Goal: Communication & Community: Answer question/provide support

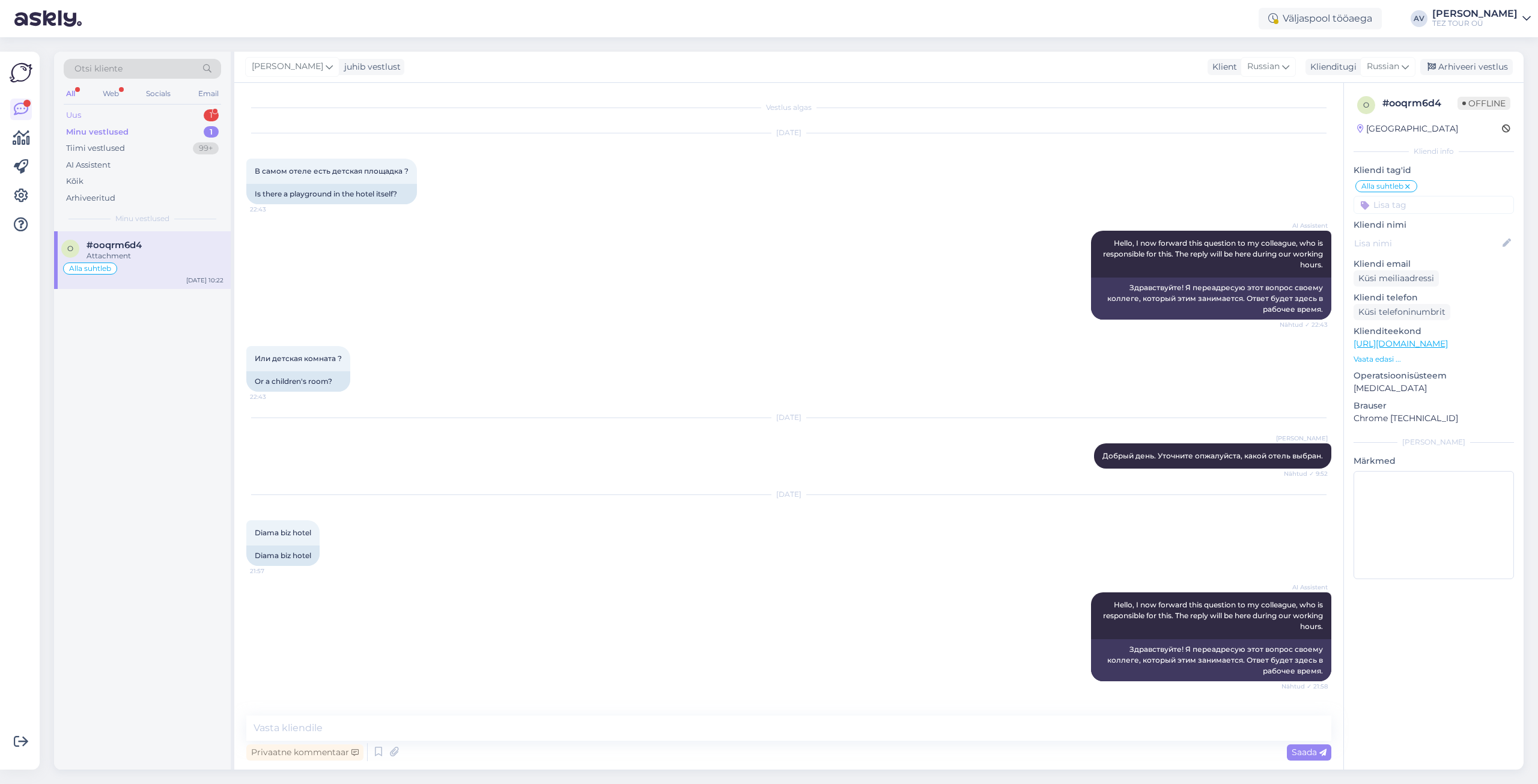
scroll to position [426, 0]
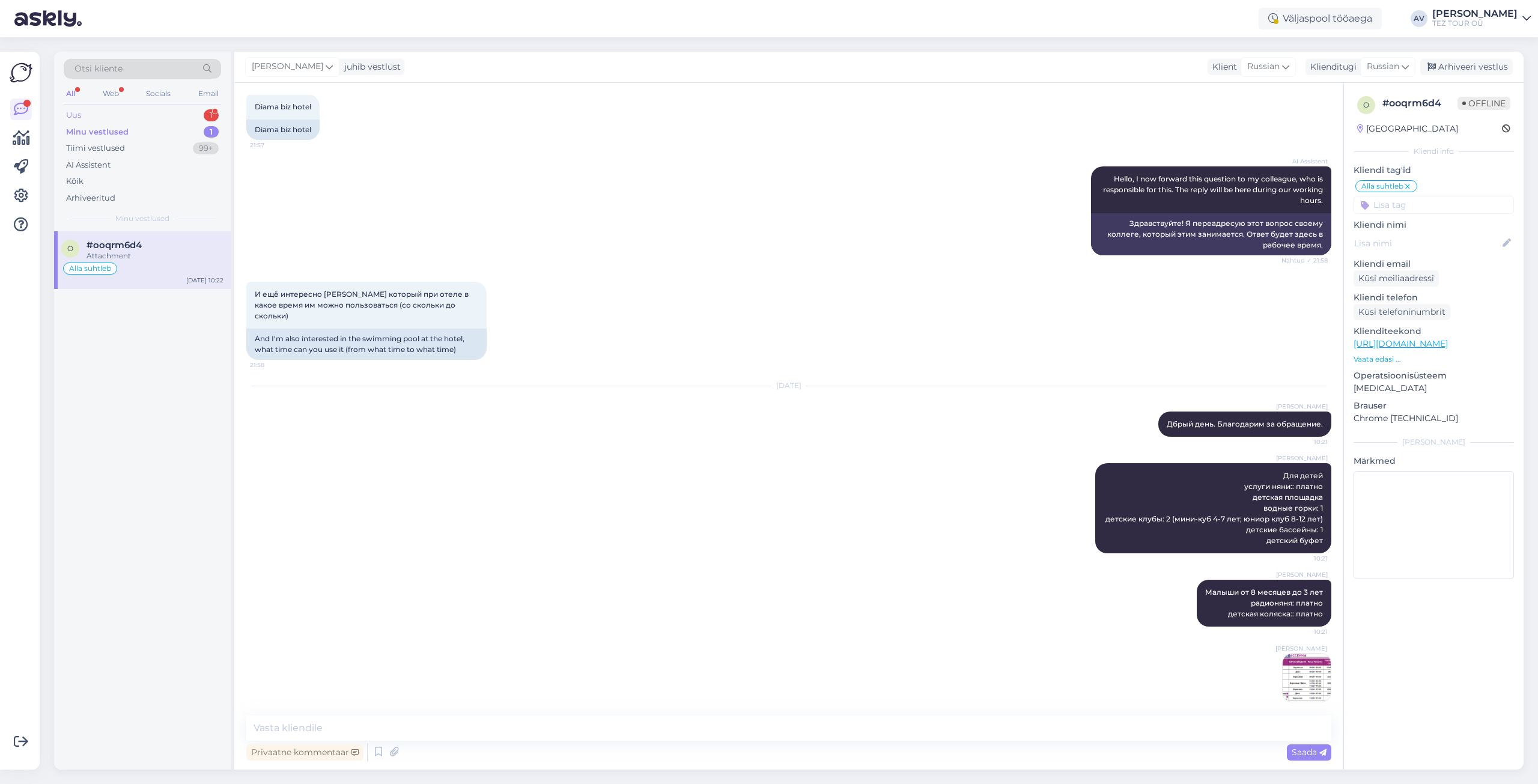
click at [118, 116] on div "Uus 1" at bounding box center [142, 115] width 158 height 17
click at [133, 259] on div "Hello, I now forward this question to my colleague, who is responsible for this…" at bounding box center [155, 261] width 137 height 22
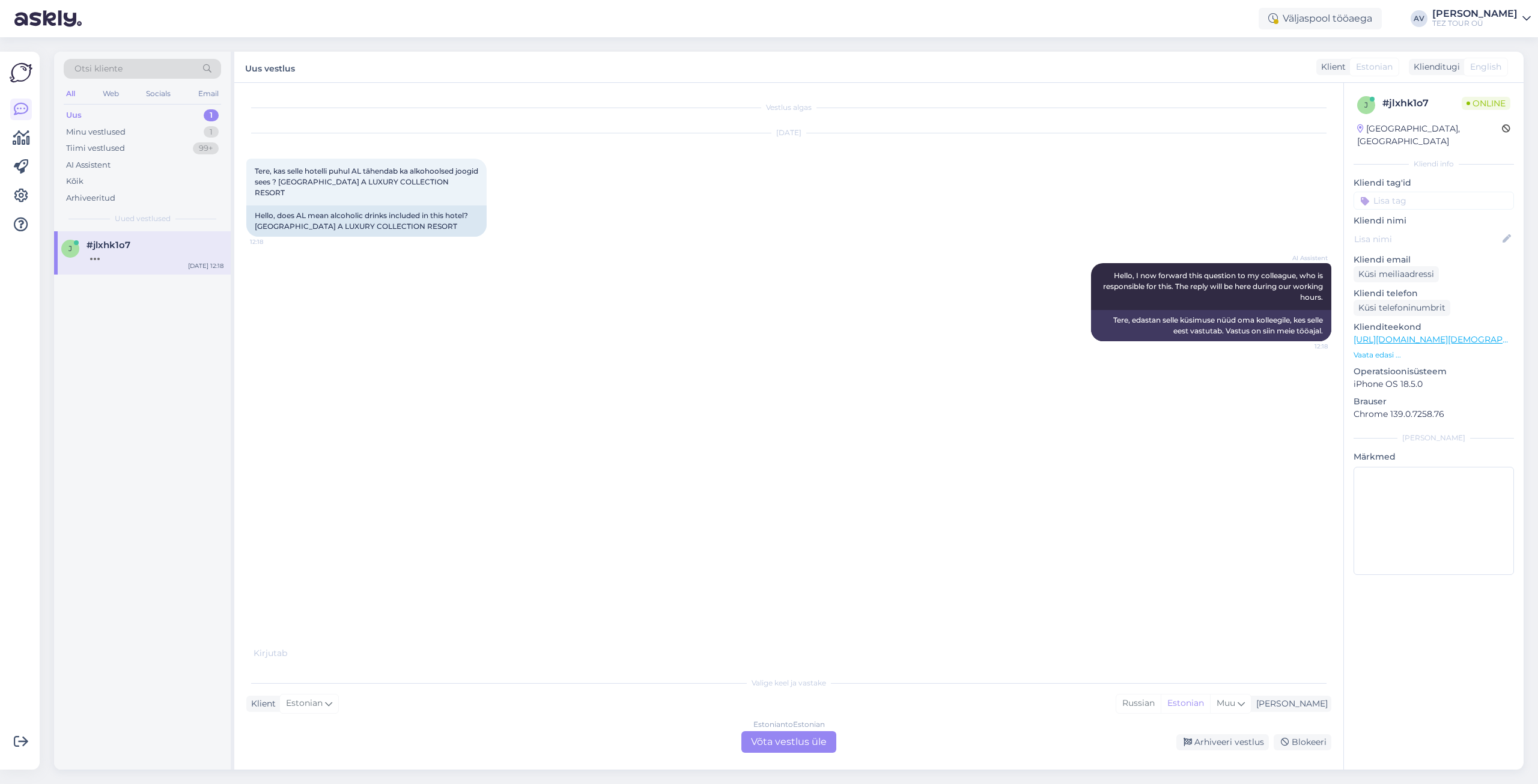
click at [818, 744] on div "Estonian to Estonian Võta vestlus üle" at bounding box center [788, 741] width 95 height 22
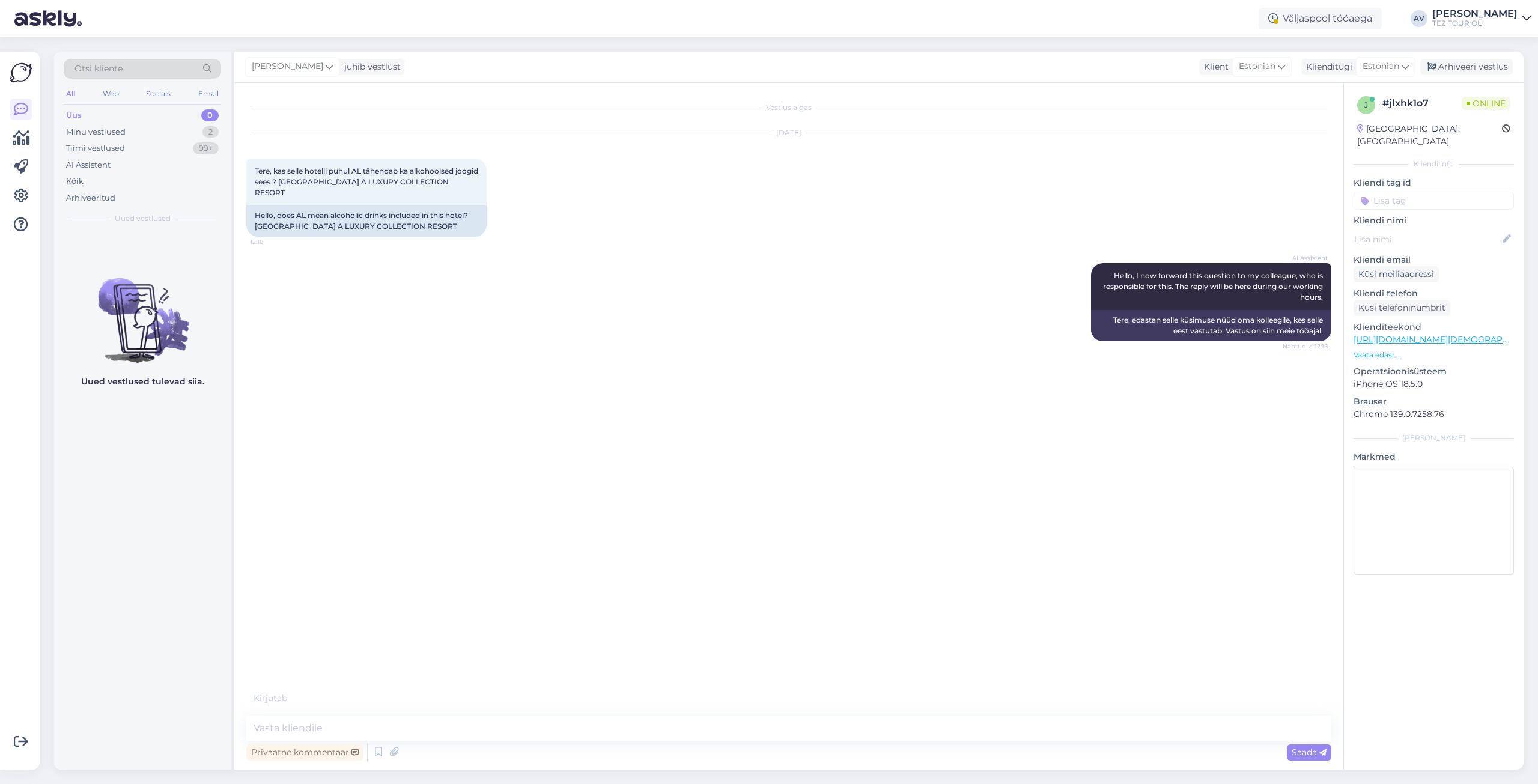
click at [1381, 192] on input at bounding box center [1434, 201] width 160 height 18
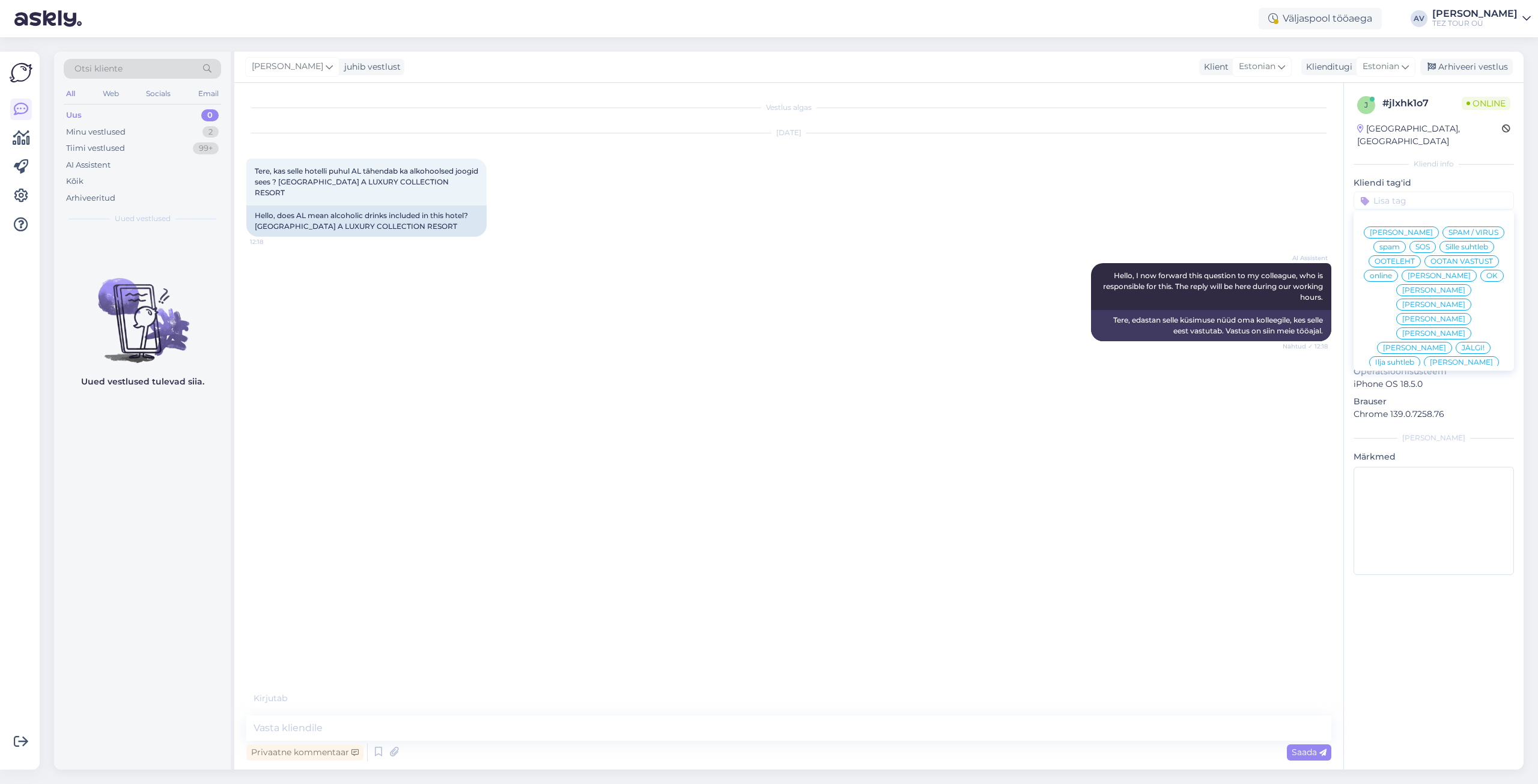
click at [1418, 417] on span "Alla suhtleb" at bounding box center [1434, 420] width 42 height 7
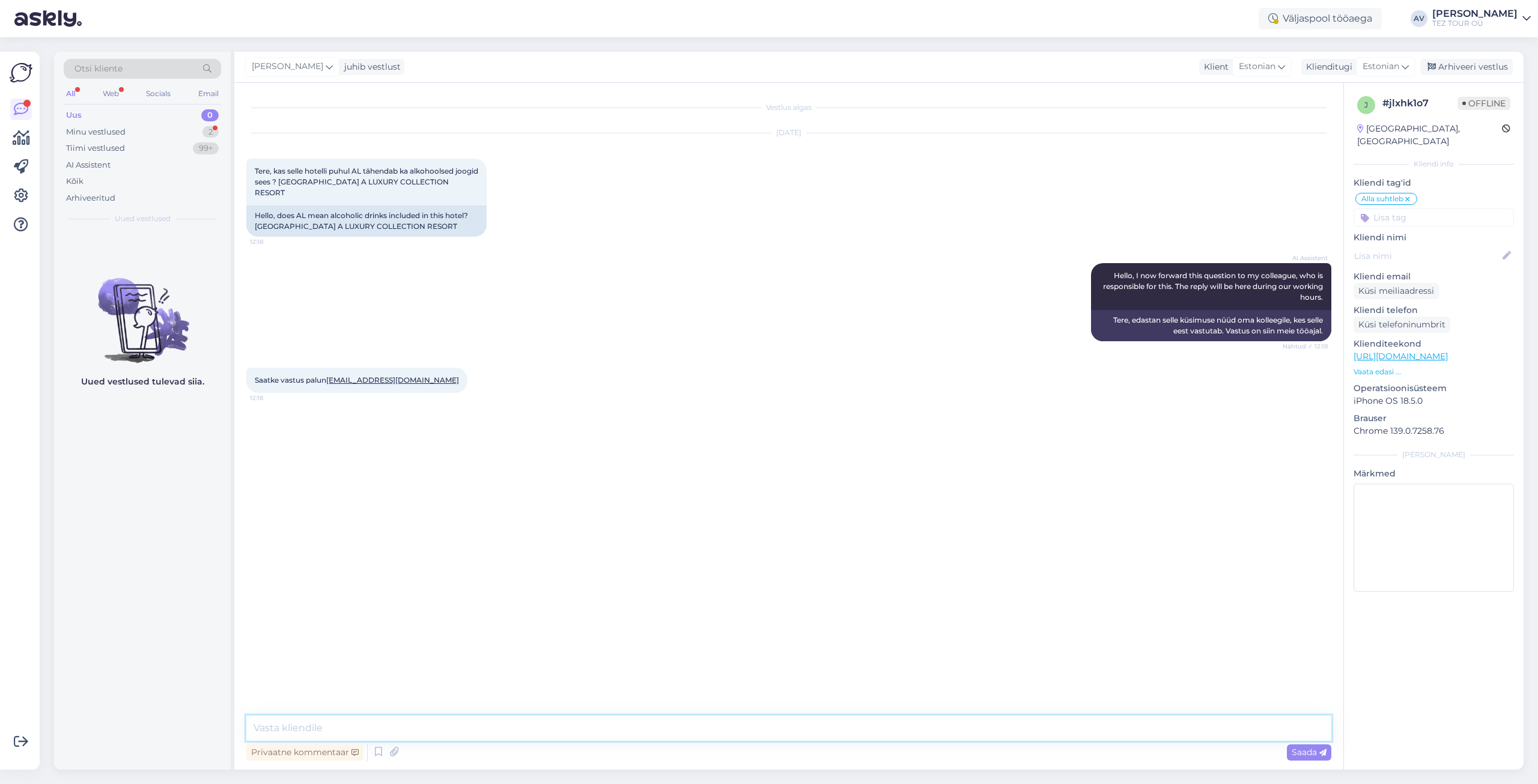
click at [532, 726] on textarea at bounding box center [788, 727] width 1085 height 25
click at [151, 254] on div "Hello, I now forward this question to my colleague, who is responsible for this…" at bounding box center [155, 261] width 137 height 22
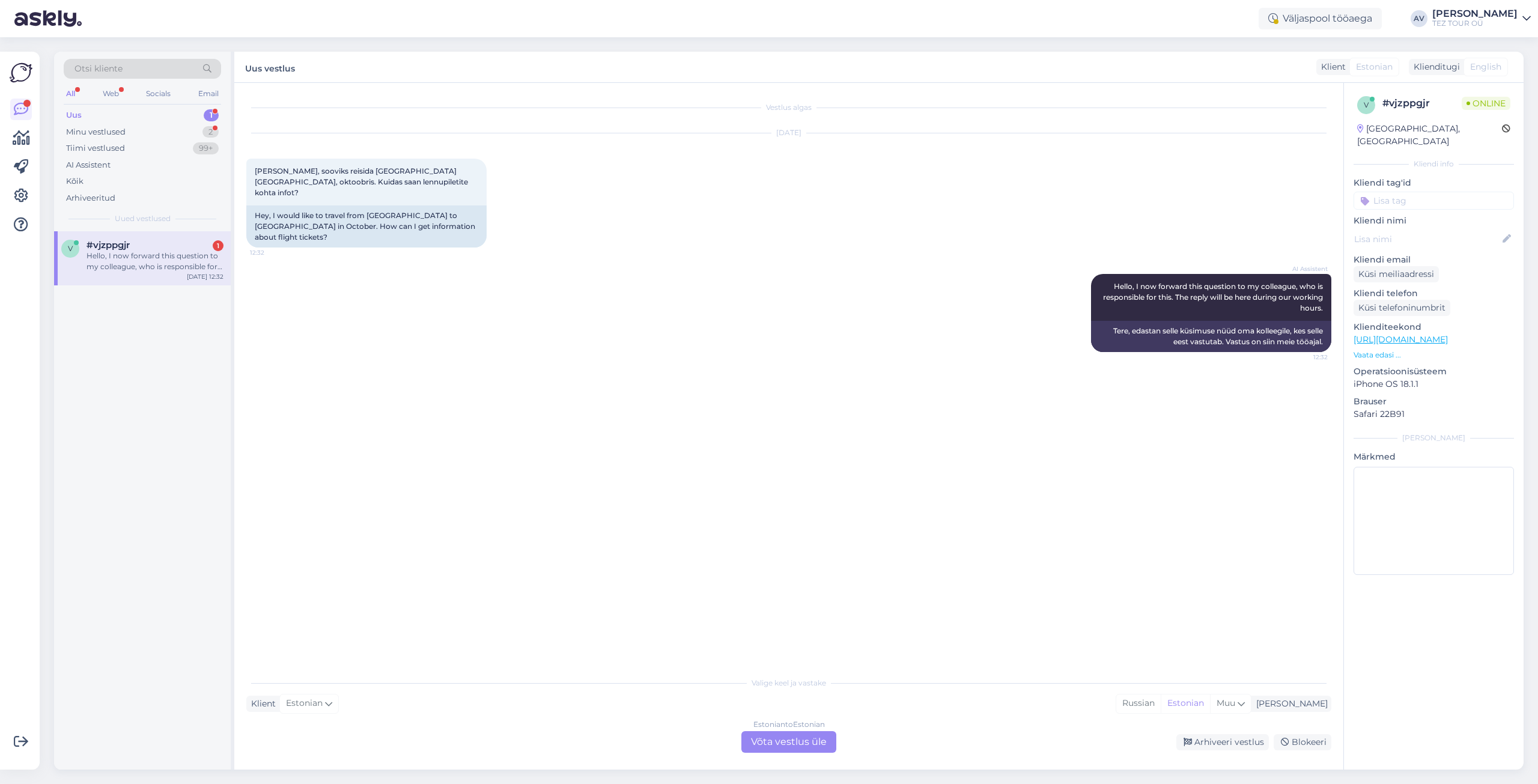
click at [777, 739] on div "Estonian to Estonian Võta vestlus üle" at bounding box center [788, 741] width 95 height 22
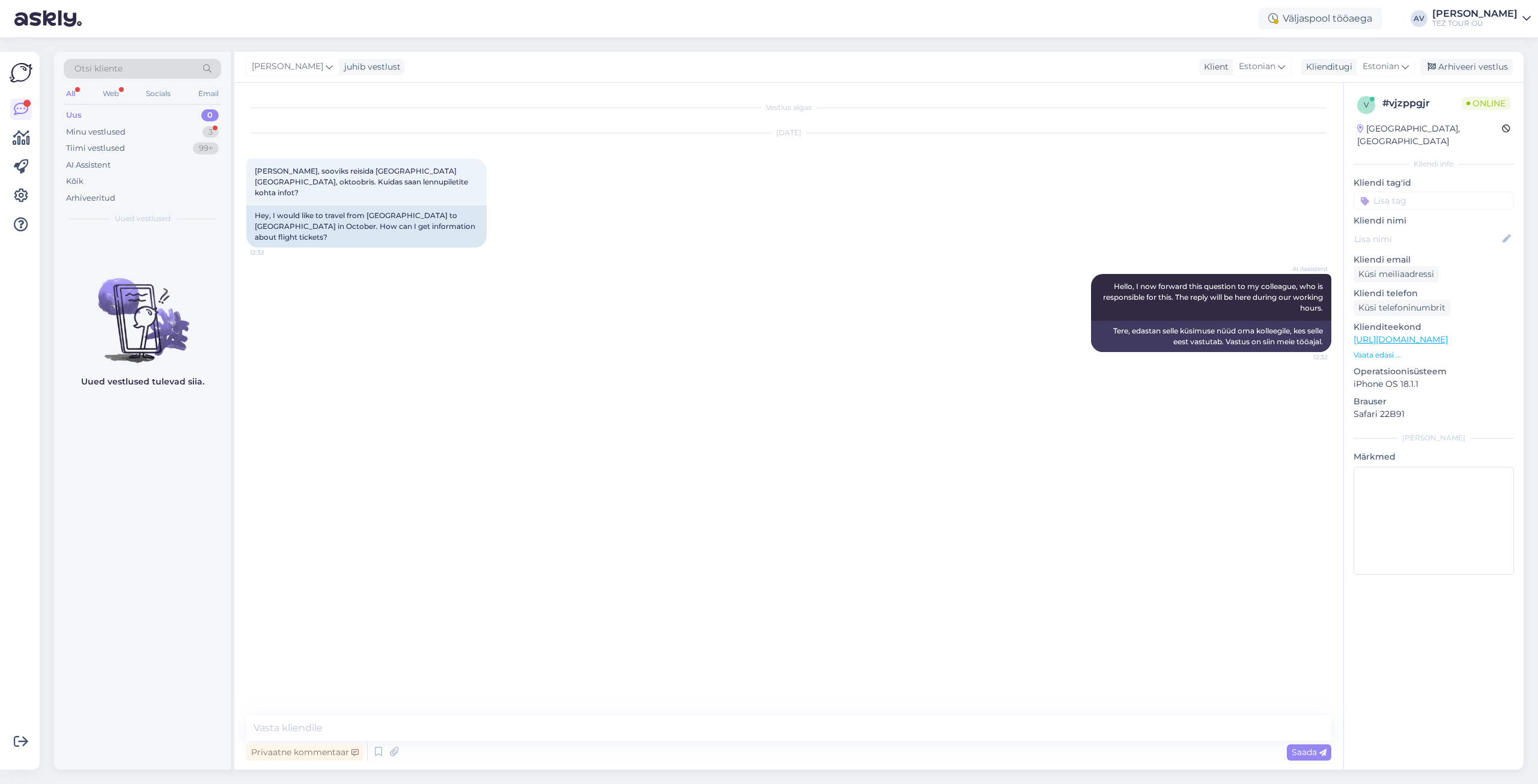
click at [1380, 192] on input at bounding box center [1434, 201] width 160 height 18
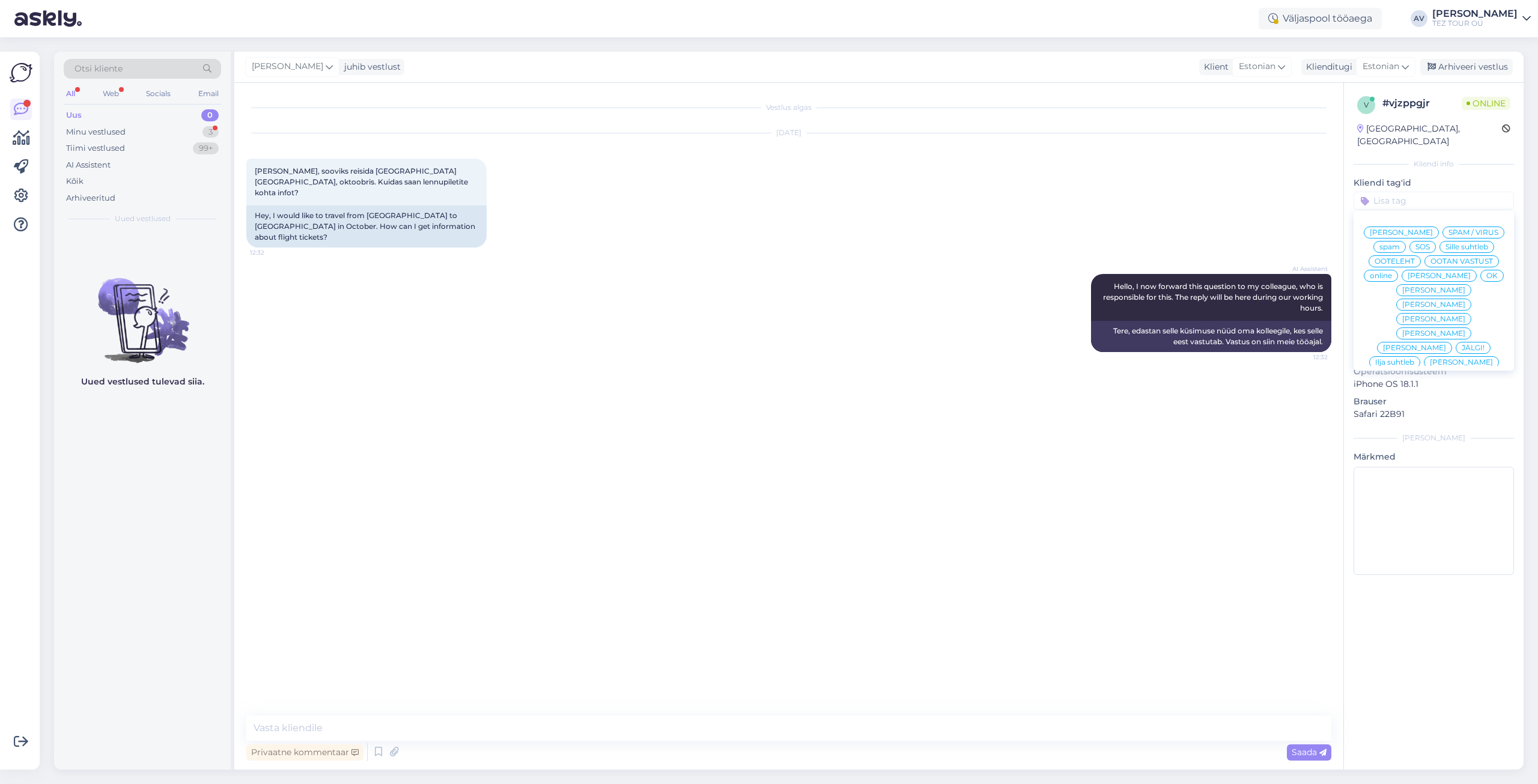
click at [1420, 417] on span "Alla suhtleb" at bounding box center [1434, 420] width 42 height 7
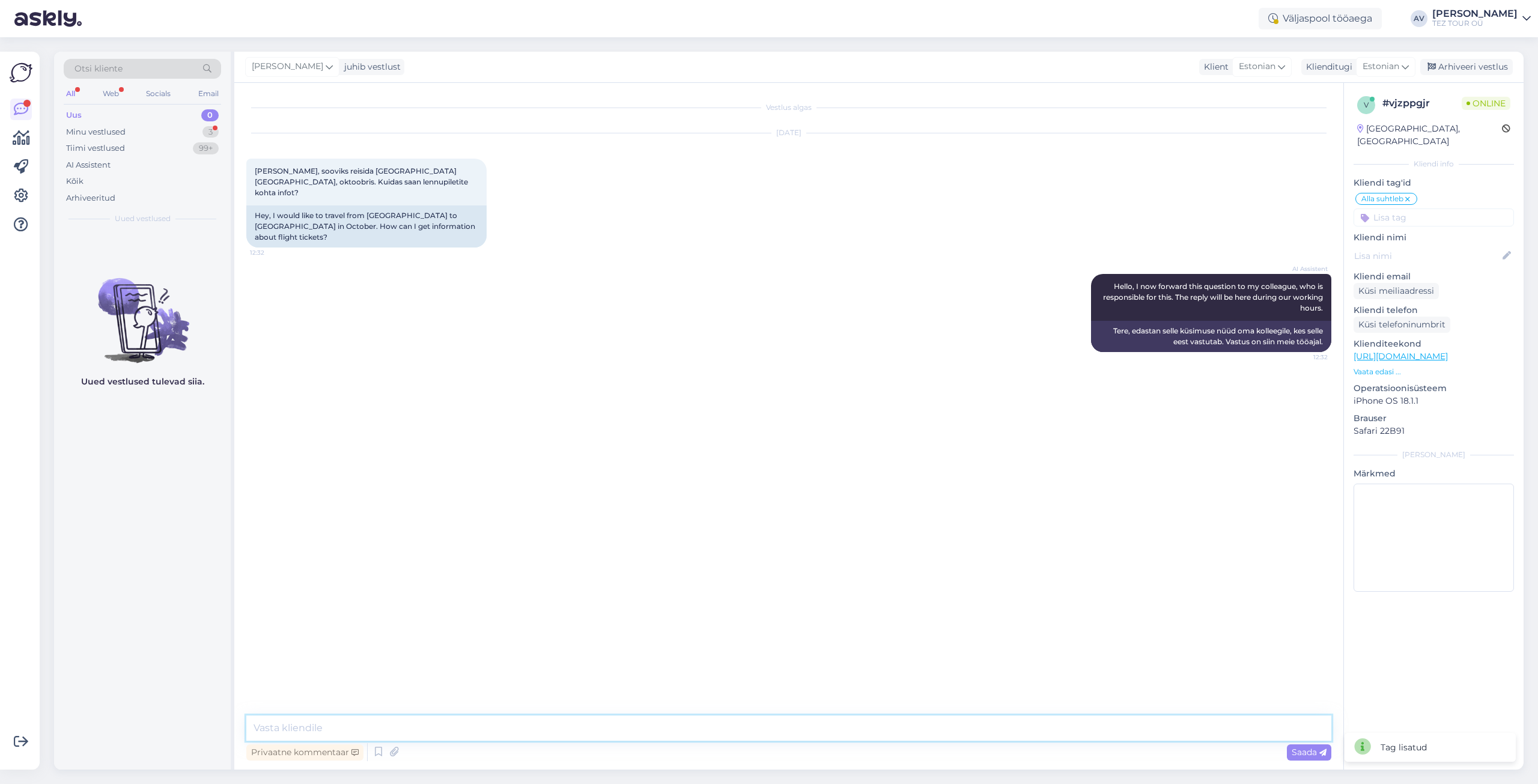
click at [650, 724] on textarea at bounding box center [788, 727] width 1085 height 25
type textarea "Tere. Täname Teid päringu eest."
click at [1306, 755] on span "Saada" at bounding box center [1309, 752] width 34 height 11
click at [548, 713] on div "Vestlus algas [DATE] Hei, sooviks reisida [GEOGRAPHIC_DATA] [GEOGRAPHIC_DATA], …" at bounding box center [788, 426] width 1109 height 687
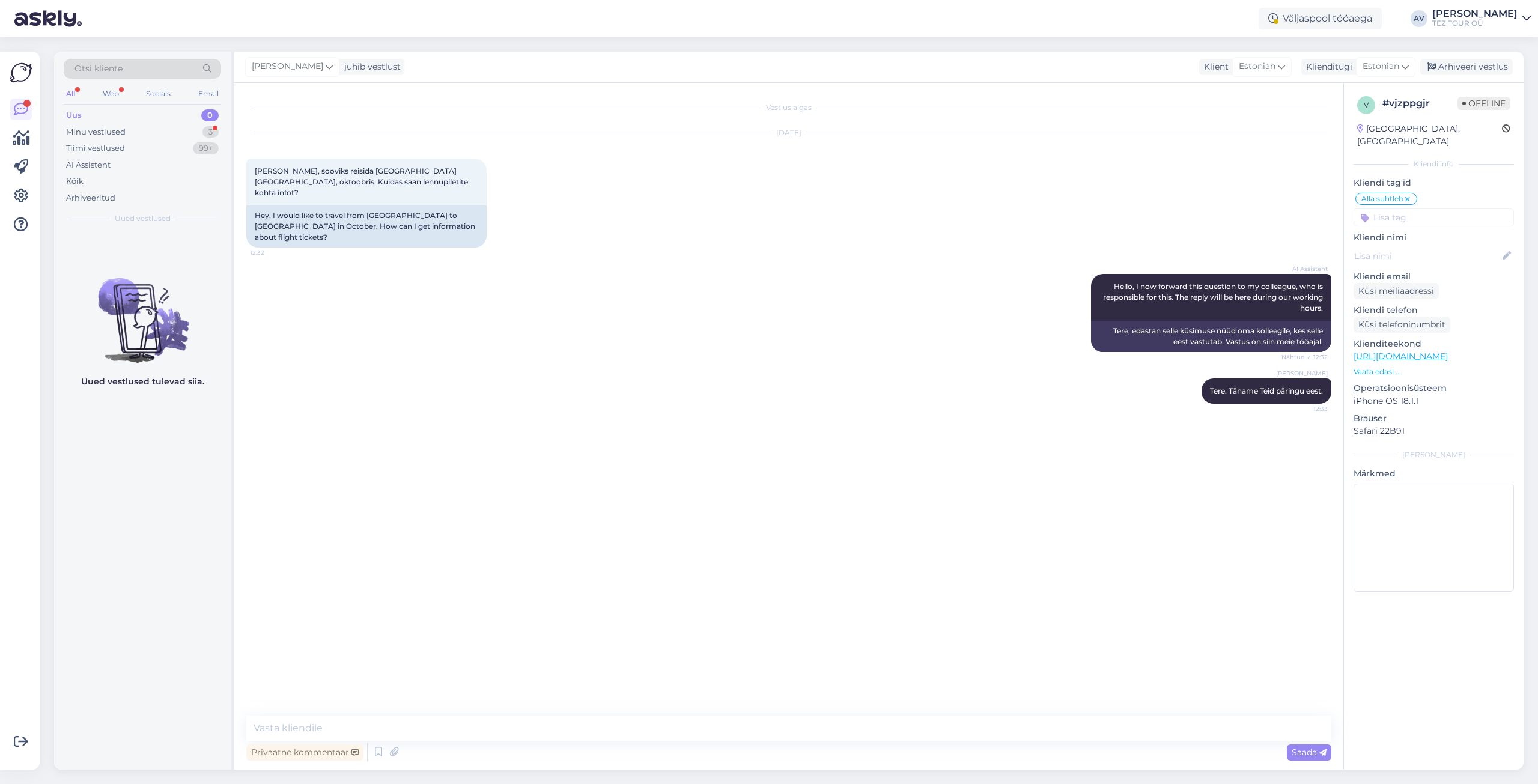
click at [548, 713] on div "Vestlus algas [DATE] Hei, sooviks reisida [GEOGRAPHIC_DATA] [GEOGRAPHIC_DATA], …" at bounding box center [788, 426] width 1109 height 687
click at [453, 719] on textarea at bounding box center [788, 727] width 1085 height 25
type textarea "Andke [PERSON_NAME] teada, mis kuupäevad sobivad ja siis saame kontrollida."
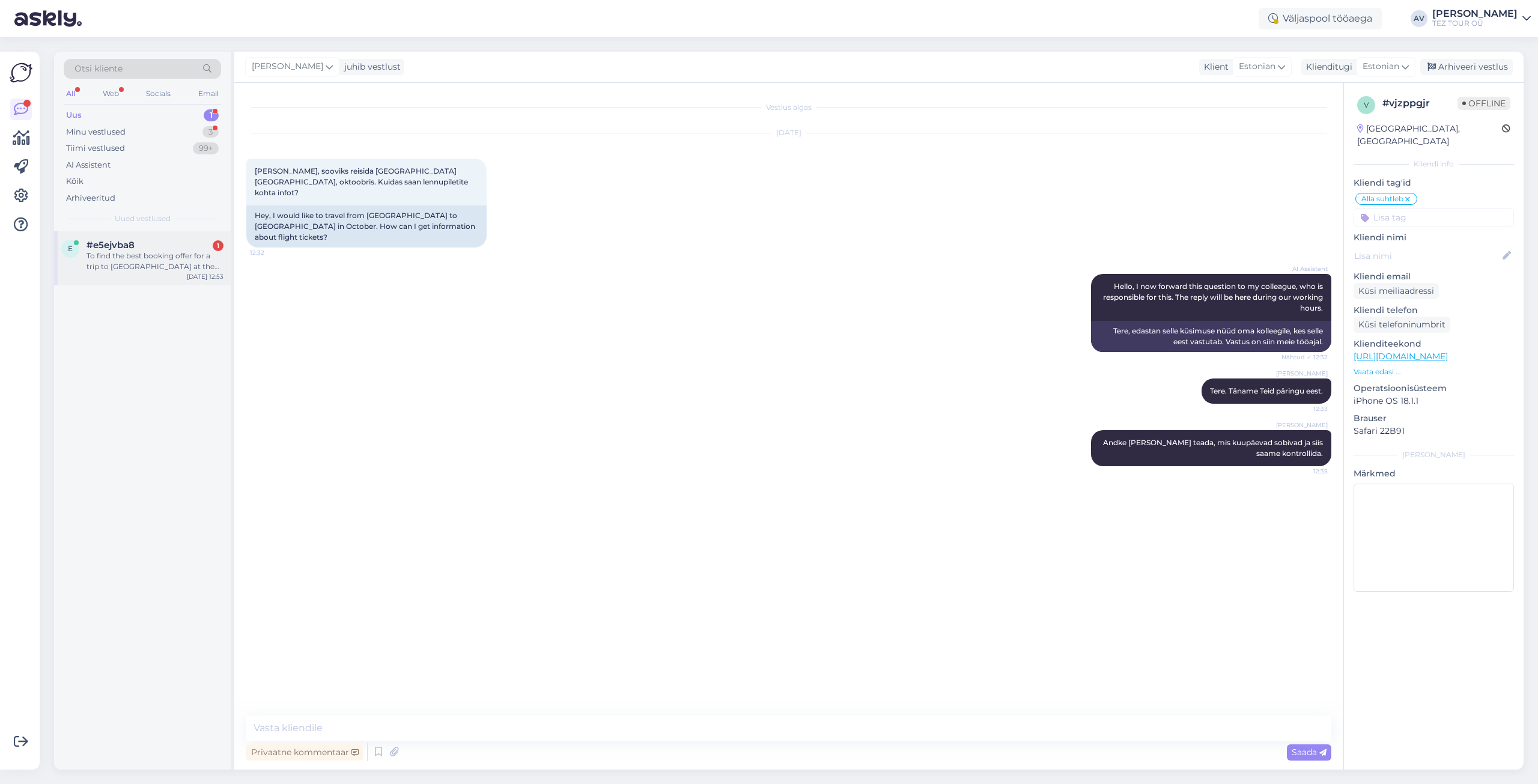
click at [107, 258] on div "To find the best booking offer for a trip to [GEOGRAPHIC_DATA] at the end of Oc…" at bounding box center [155, 261] width 137 height 22
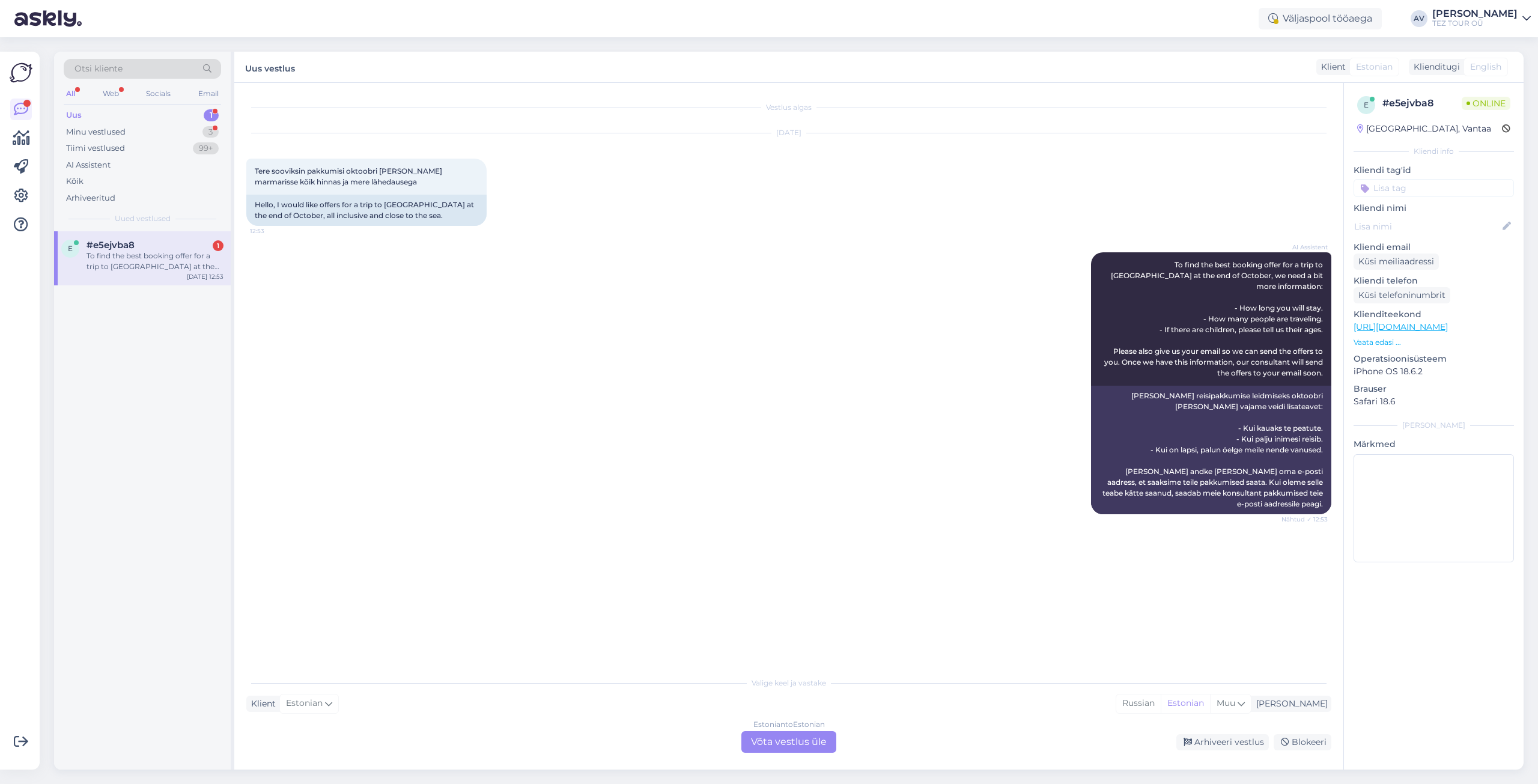
click at [798, 738] on div "Estonian to Estonian Võta vestlus üle" at bounding box center [788, 741] width 95 height 22
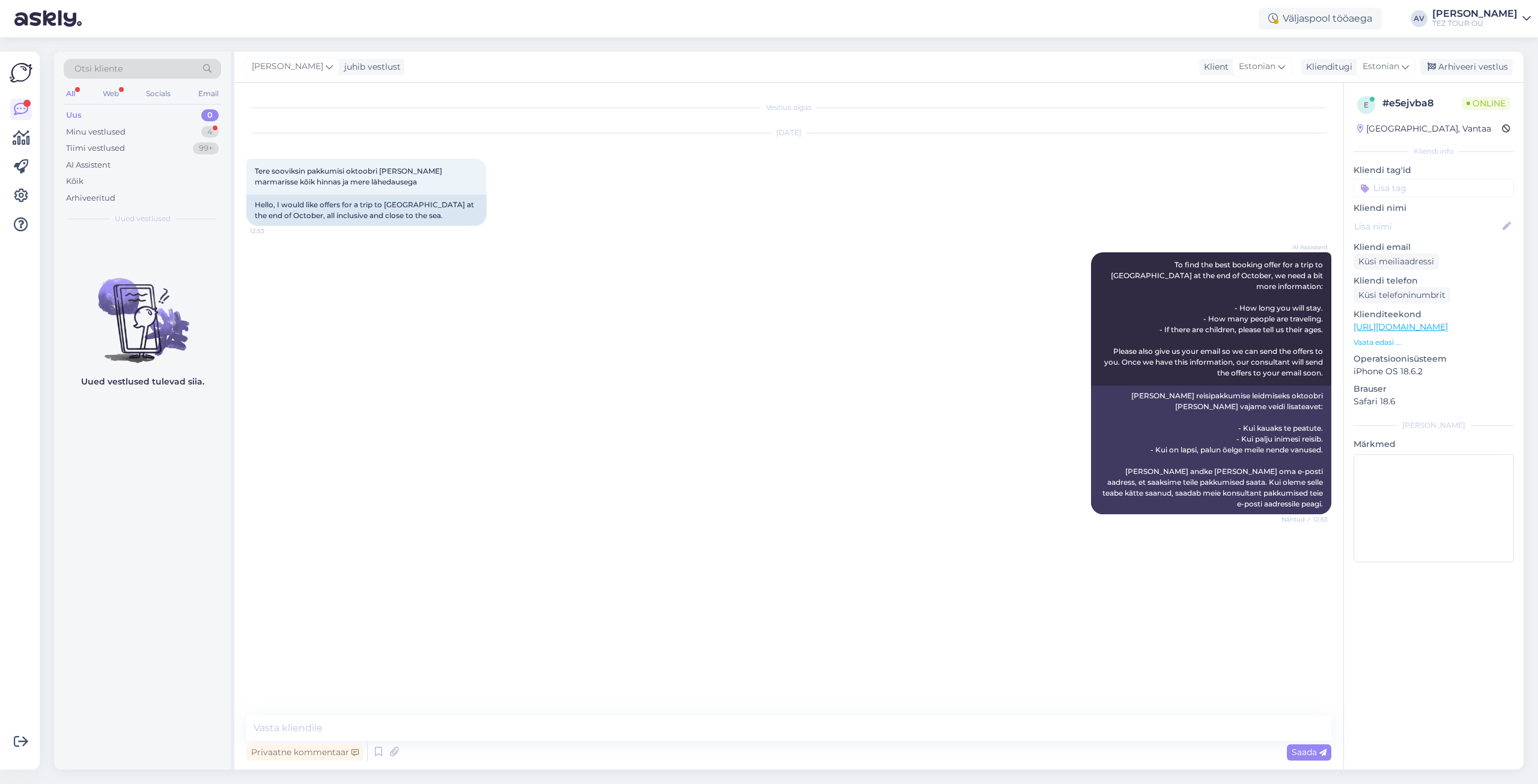
click at [1387, 190] on input at bounding box center [1434, 188] width 160 height 18
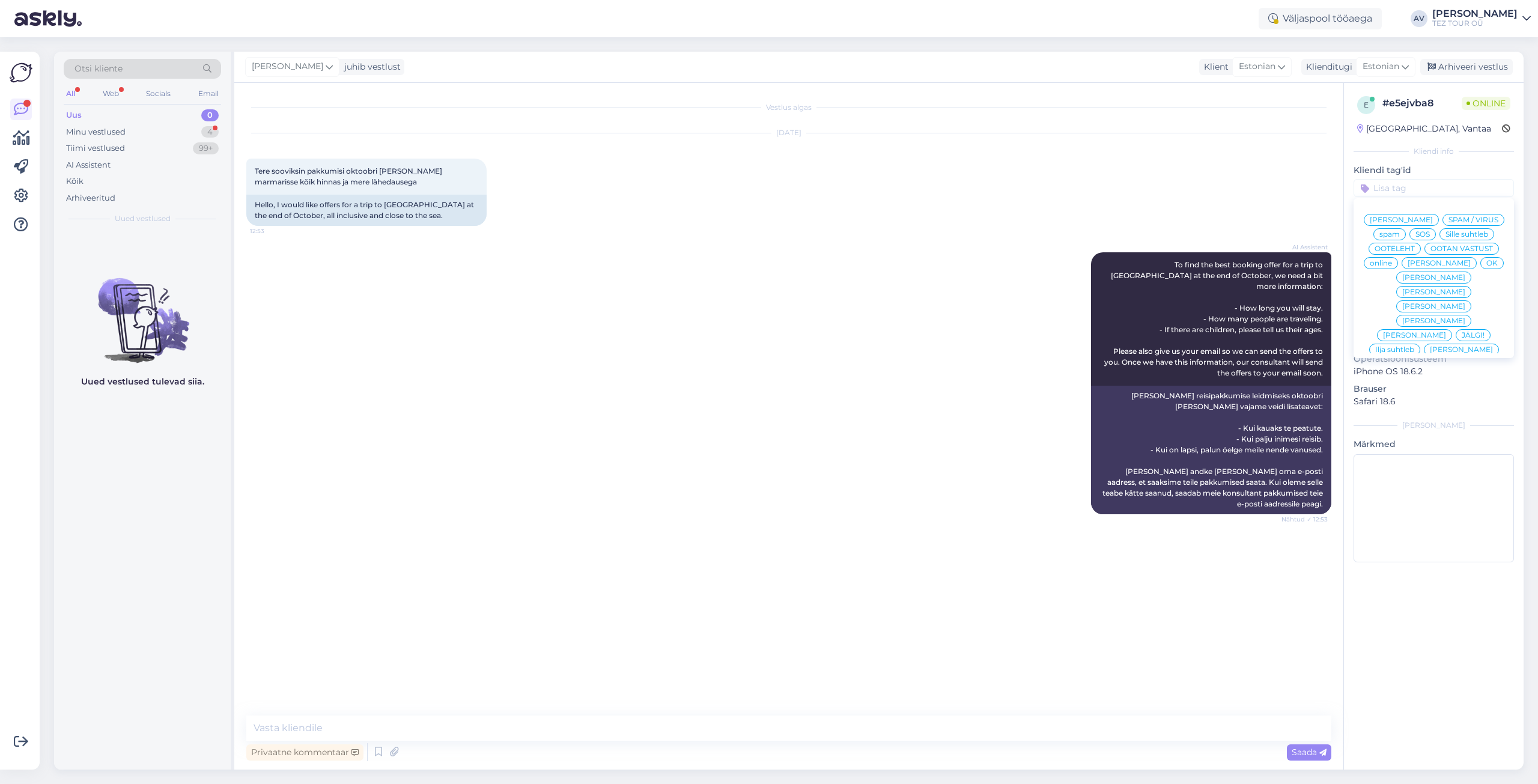
click at [1418, 404] on span "Alla suhtleb" at bounding box center [1434, 407] width 42 height 7
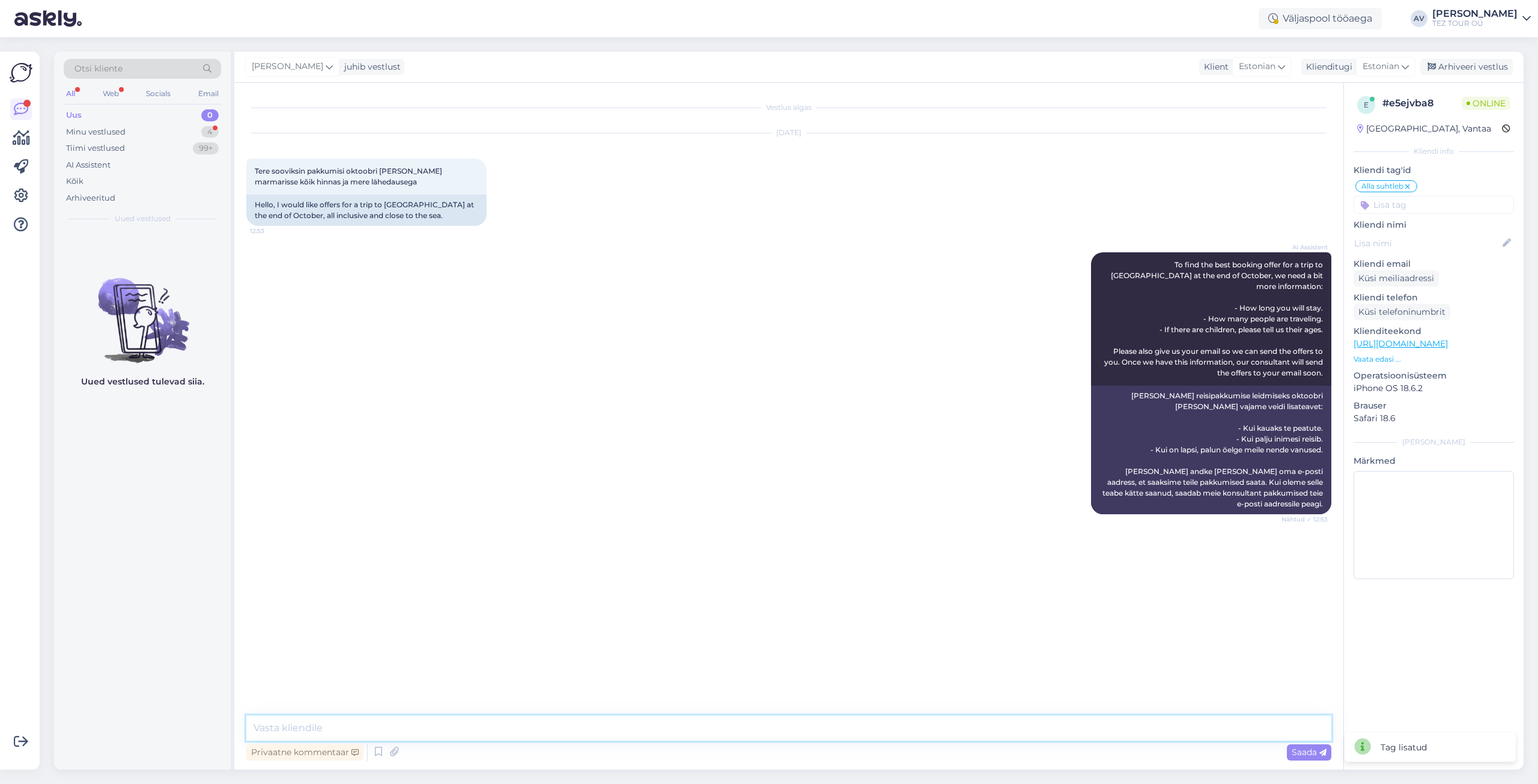
click at [951, 722] on textarea at bounding box center [788, 727] width 1085 height 25
type textarea "[PERSON_NAME]"
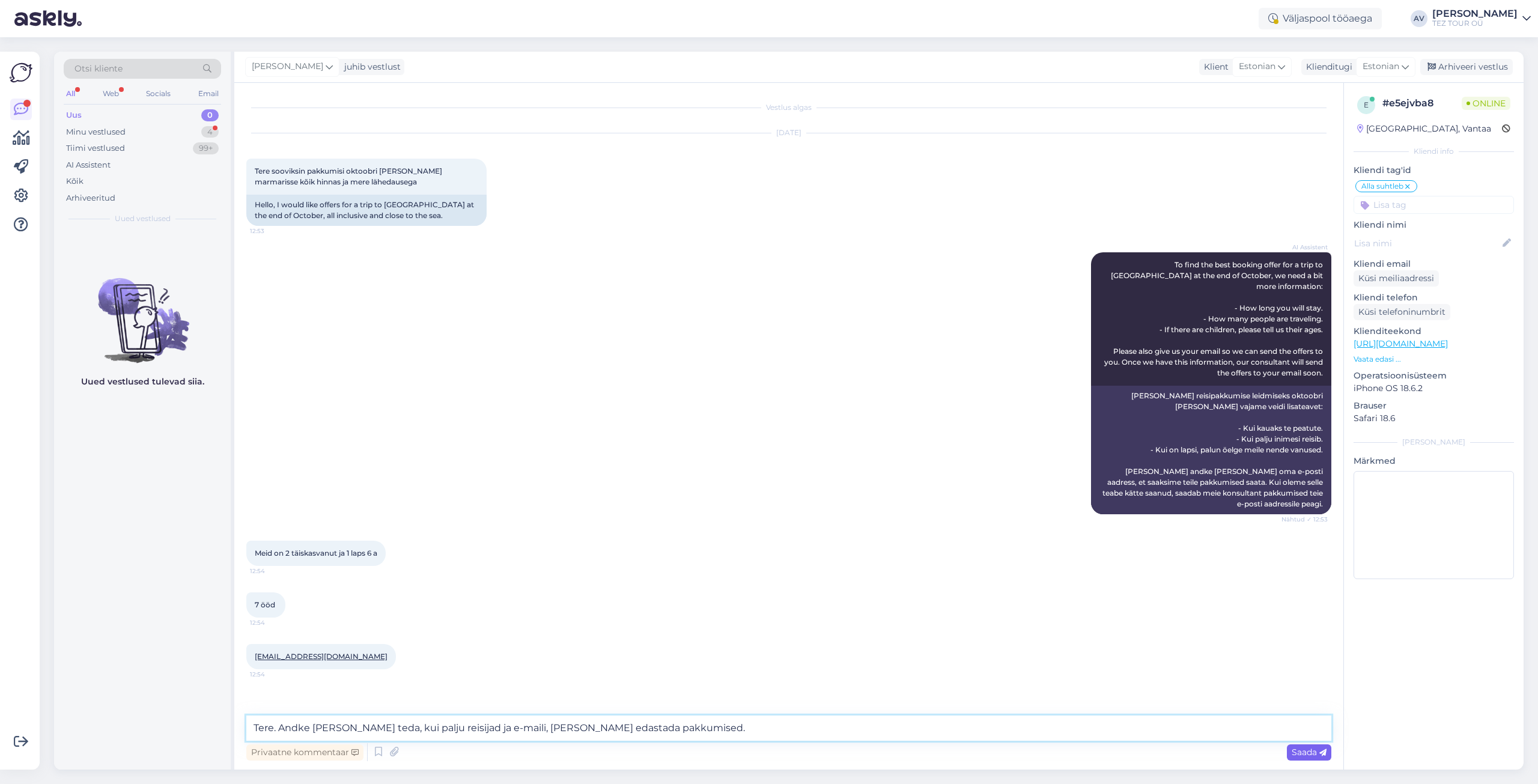
type textarea "Tere. Andke [PERSON_NAME] teda, kui palju reisijad ja e-maili, [PERSON_NAME] ed…"
click at [1315, 753] on span "Saada" at bounding box center [1309, 752] width 34 height 11
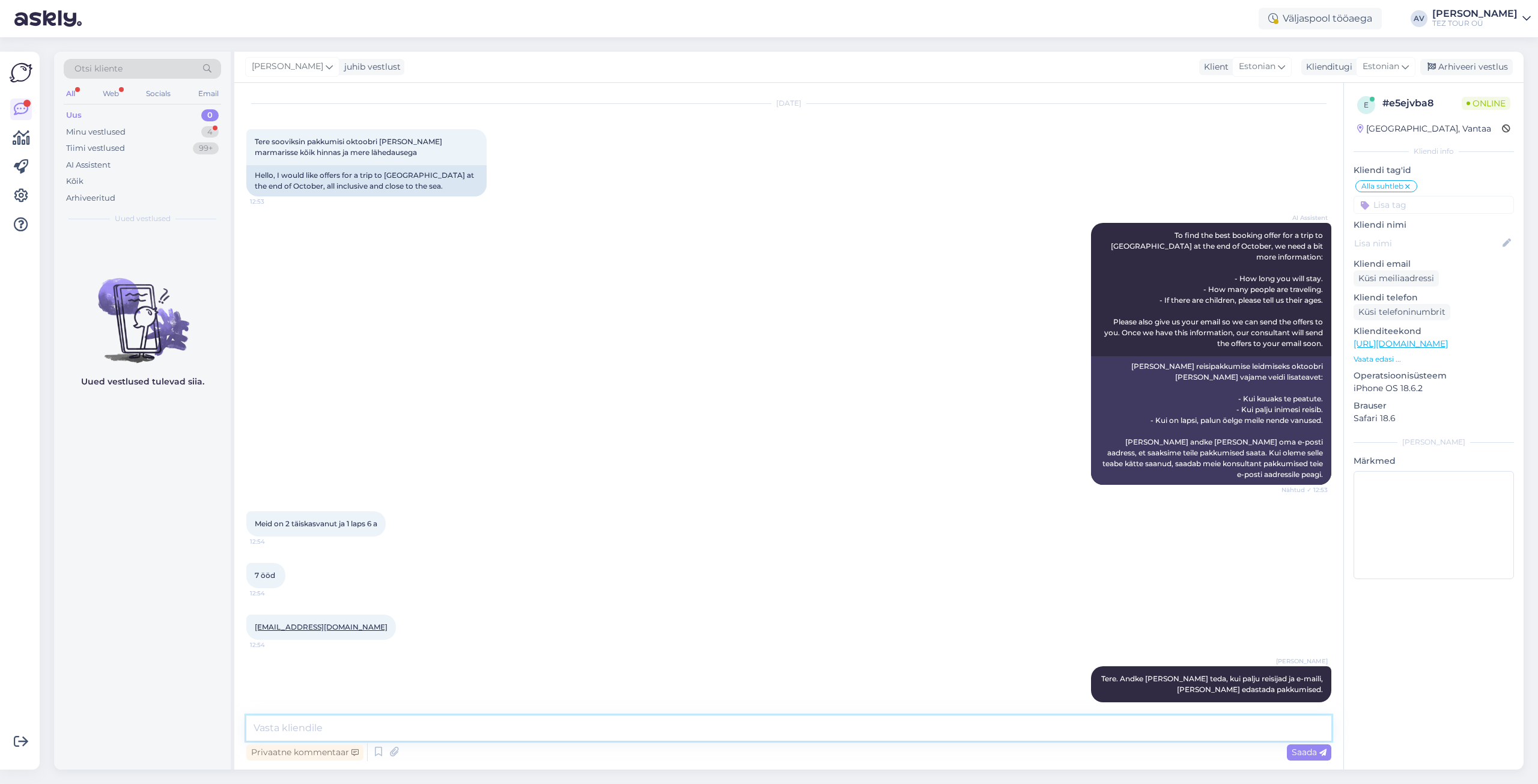
click at [833, 723] on textarea at bounding box center [788, 727] width 1085 height 25
type textarea "Aitäh!"
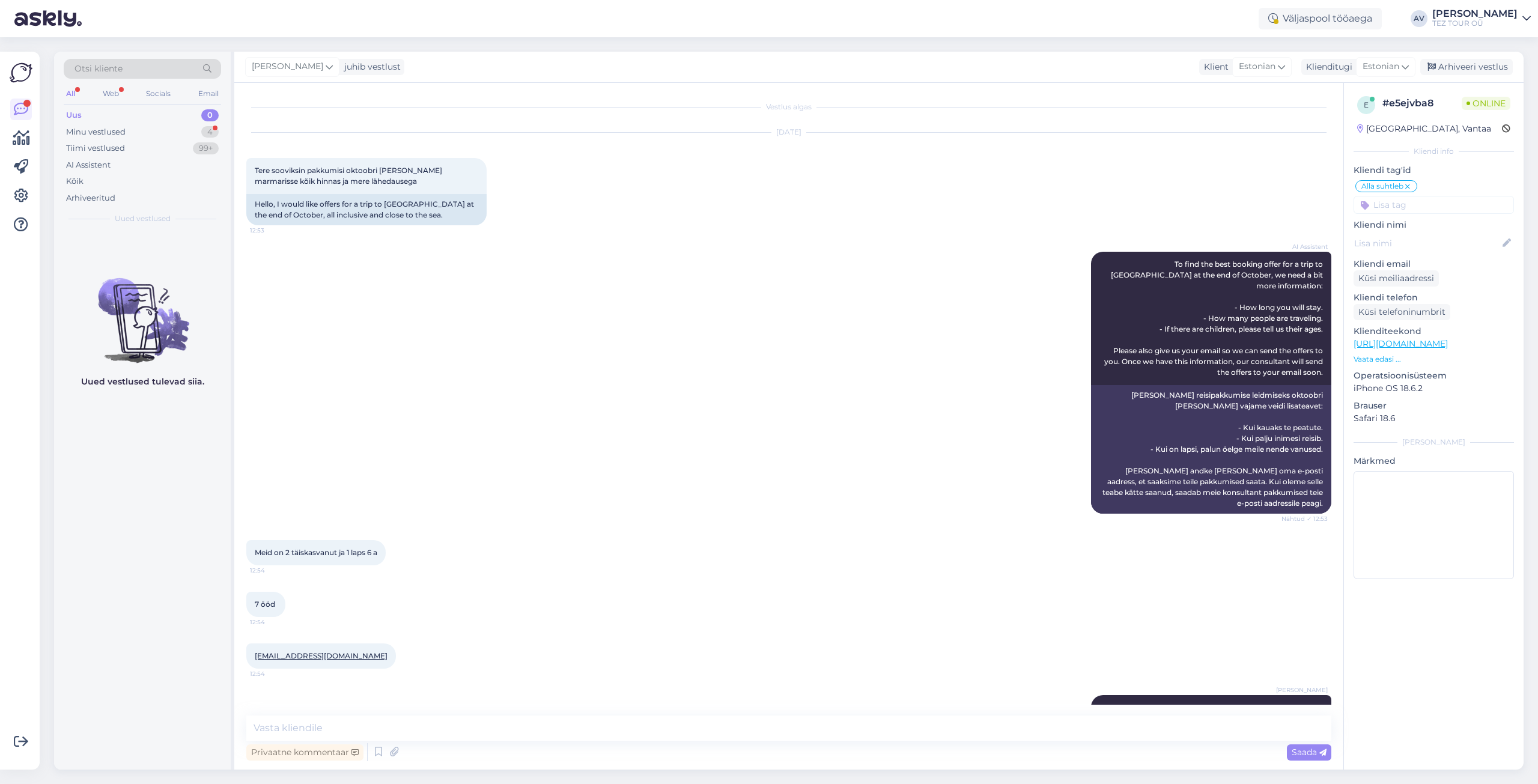
scroll to position [0, 0]
click at [497, 729] on textarea at bounding box center [788, 727] width 1085 height 25
type textarea "Pakkumine edastatud."
click at [1307, 753] on span "Saada" at bounding box center [1309, 752] width 34 height 11
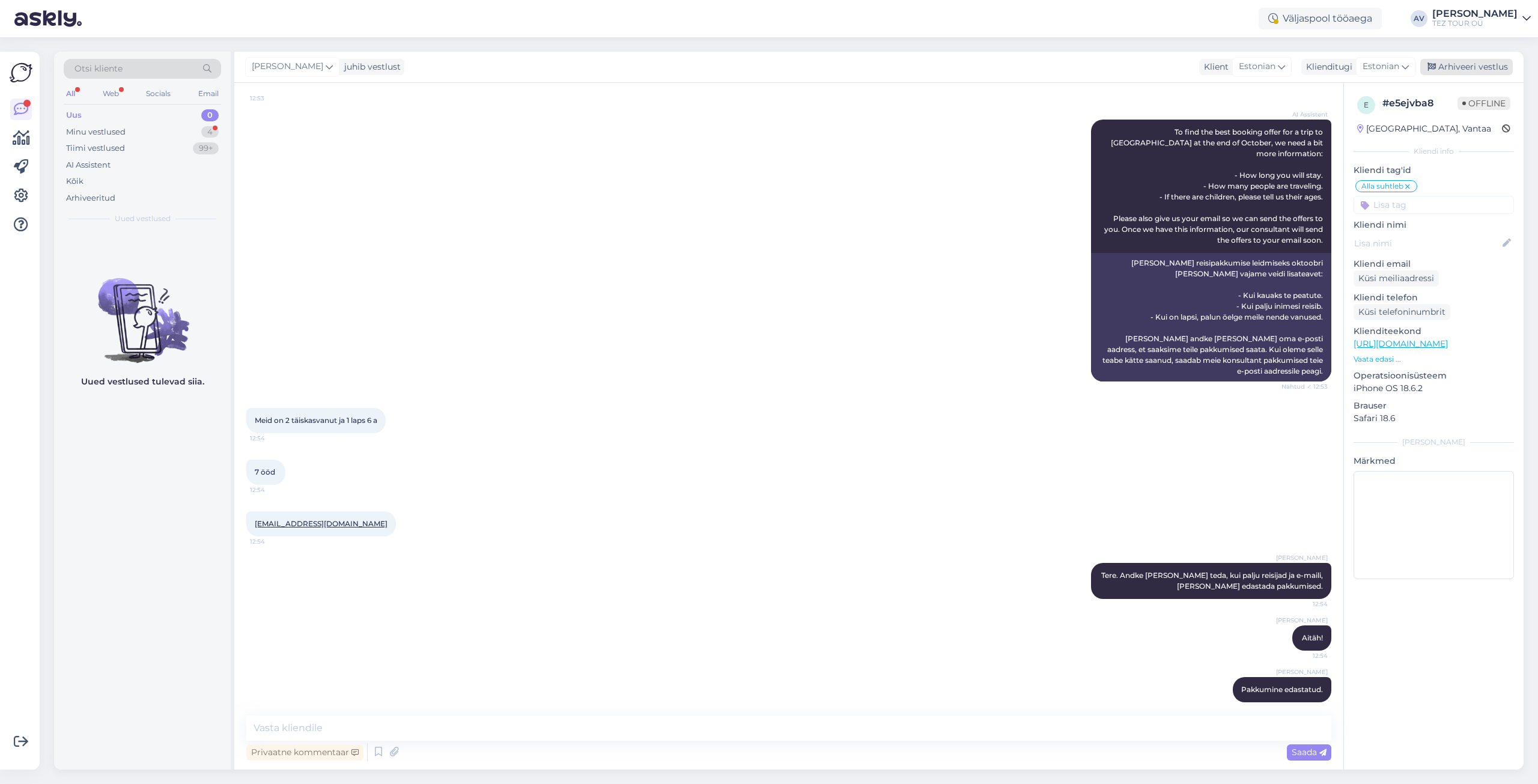
click at [1457, 69] on div "Arhiveeri vestlus" at bounding box center [1466, 66] width 92 height 16
click at [122, 129] on div "Minu vestlused" at bounding box center [96, 133] width 59 height 12
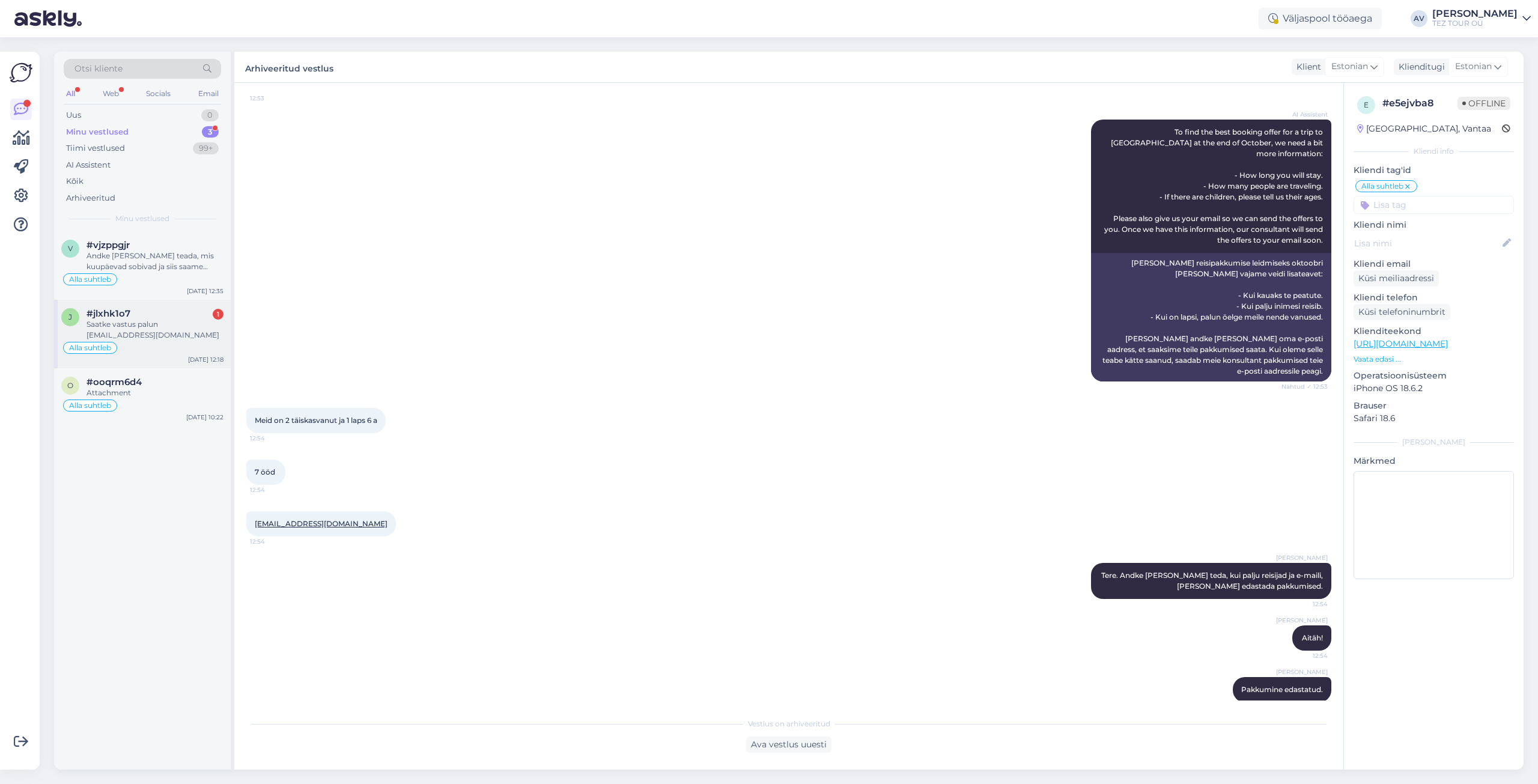
click at [149, 328] on div "Saatke vastus palun [EMAIL_ADDRESS][DOMAIN_NAME]" at bounding box center [155, 330] width 137 height 22
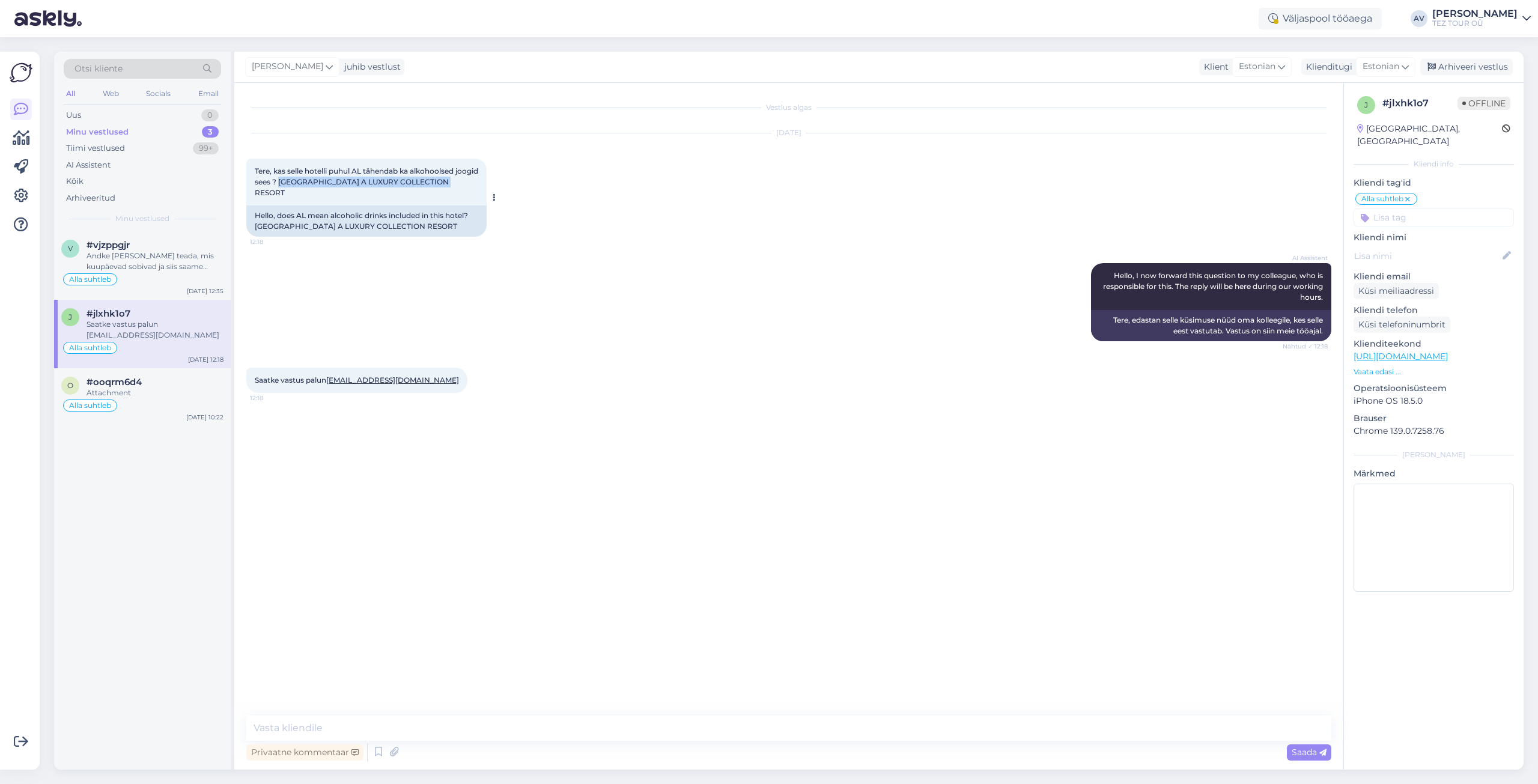
drag, startPoint x: 306, startPoint y: 181, endPoint x: 447, endPoint y: 190, distance: 141.3
click at [447, 190] on div "Tere, kas selle hotelli puhul AL tähendab ka alkohoolsed joogid sees ? [GEOGRAP…" at bounding box center [366, 182] width 240 height 46
copy span "AJMAN SARAY A LUXURY COLLECTION RESORT"
click at [1191, 536] on div "Vestlus algas [DATE] Tere, kas selle hotelli puhul AL tähendab ka alkohoolsed j…" at bounding box center [794, 399] width 1096 height 609
click at [576, 731] on textarea at bounding box center [788, 727] width 1085 height 25
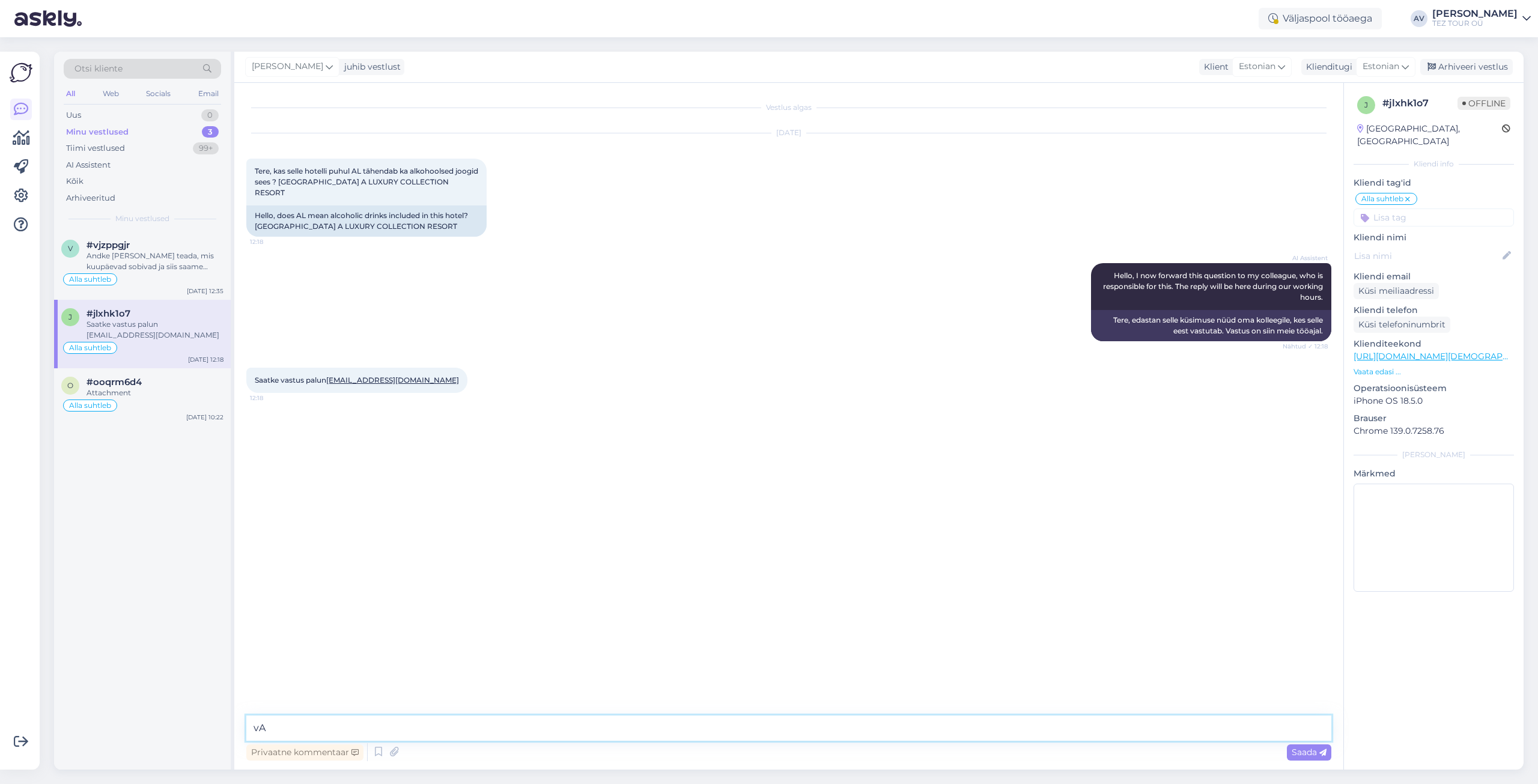
type textarea "v"
type textarea "Vastus edastatud."
click at [1310, 752] on span "Saada" at bounding box center [1309, 752] width 34 height 11
click at [1486, 68] on div "Arhiveeri vestlus" at bounding box center [1466, 66] width 92 height 16
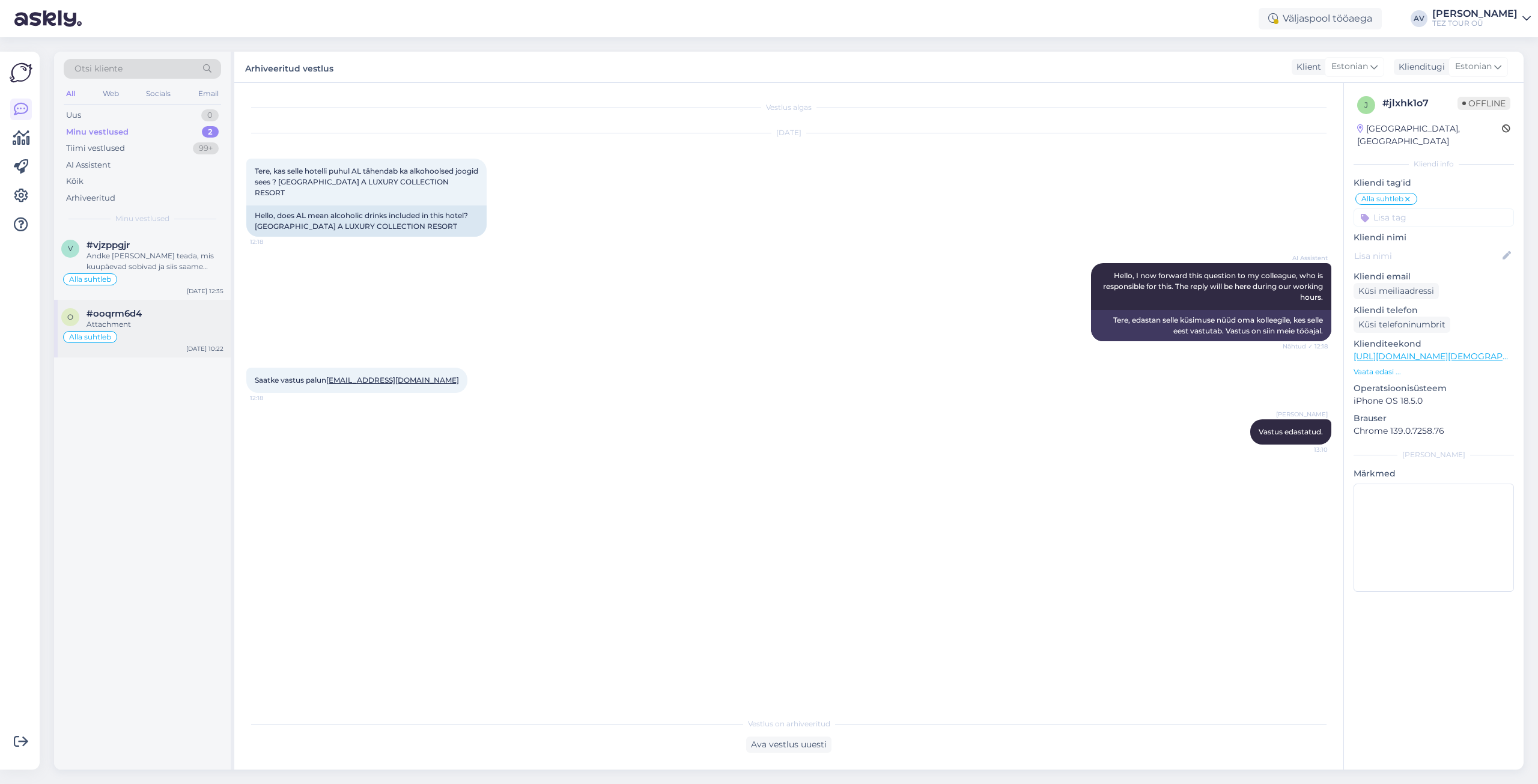
click at [184, 313] on div "#ooqrm6d4" at bounding box center [155, 313] width 137 height 11
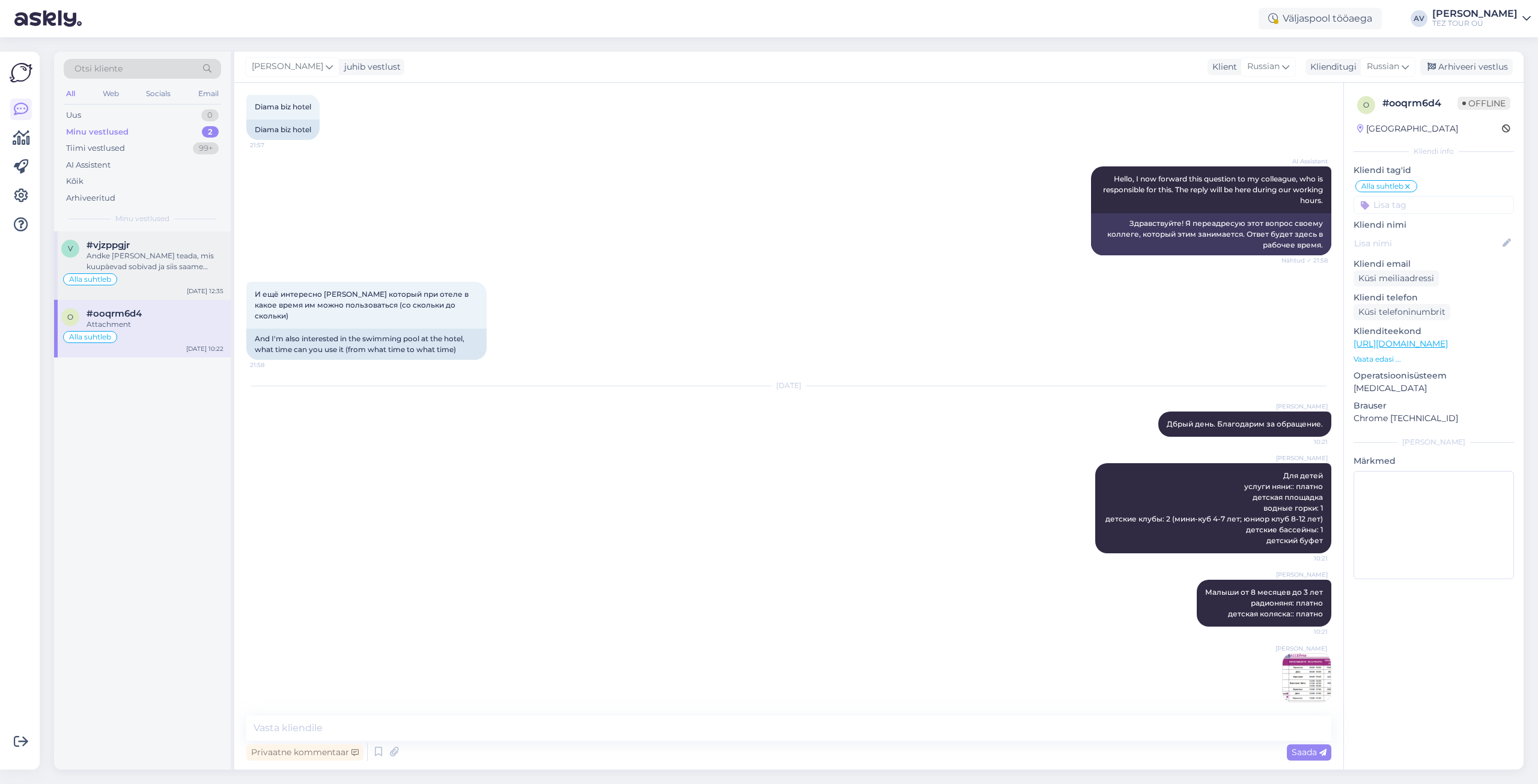
click at [166, 266] on div "Andke [PERSON_NAME] teada, mis kuupäevad sobivad ja siis saame kontrollida." at bounding box center [155, 261] width 137 height 22
